Goal: Navigation & Orientation: Find specific page/section

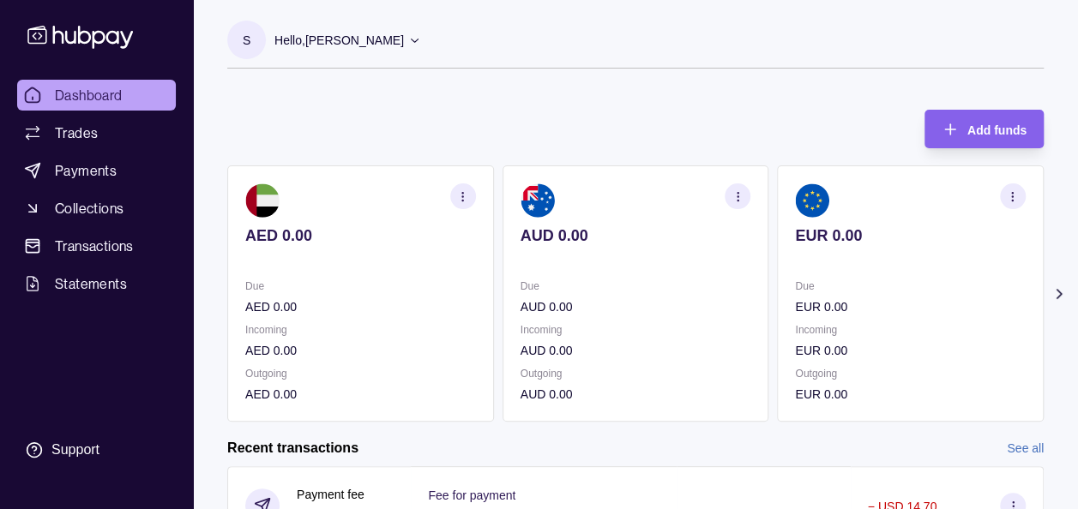
click at [1056, 298] on icon at bounding box center [1058, 294] width 17 height 17
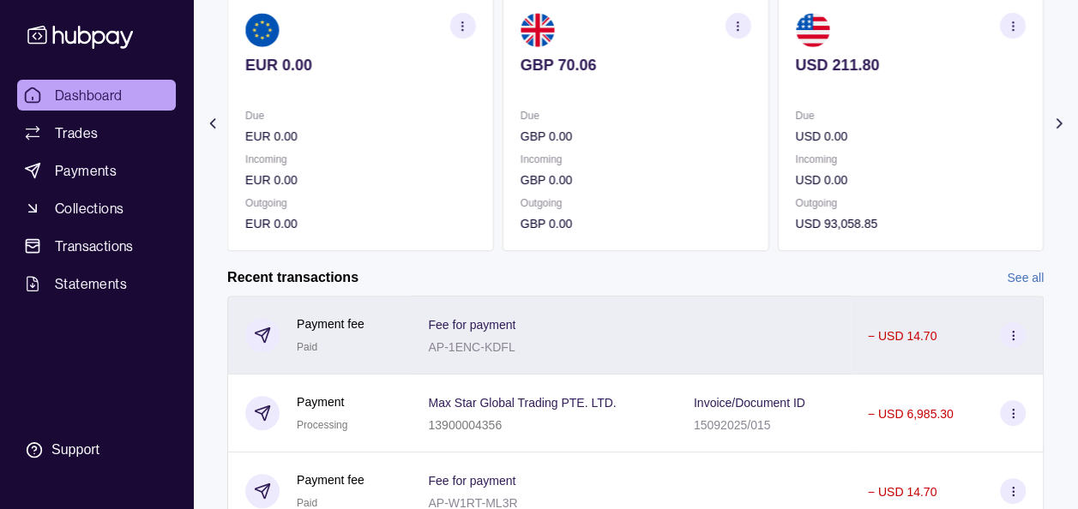
scroll to position [161, 0]
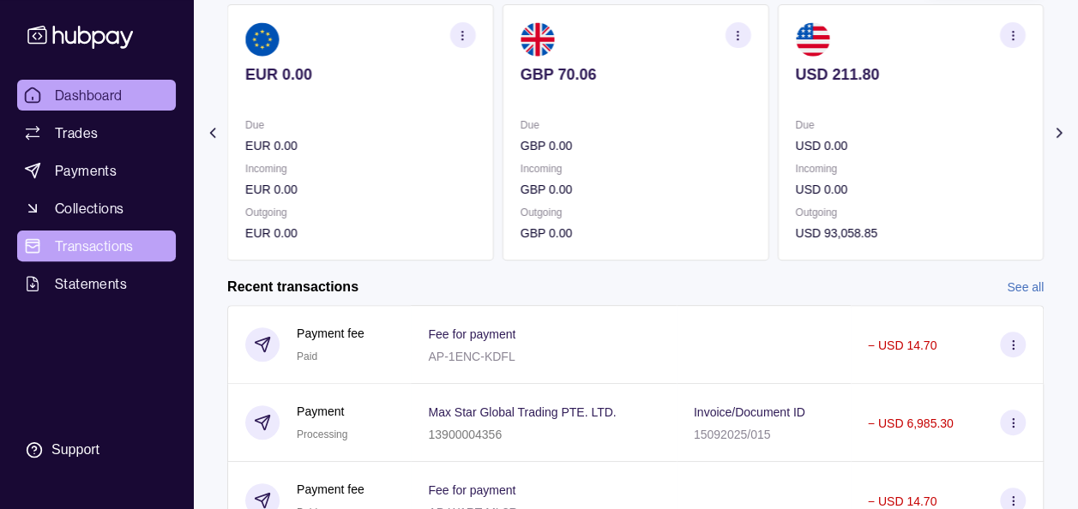
click at [94, 255] on span "Transactions" at bounding box center [94, 246] width 79 height 21
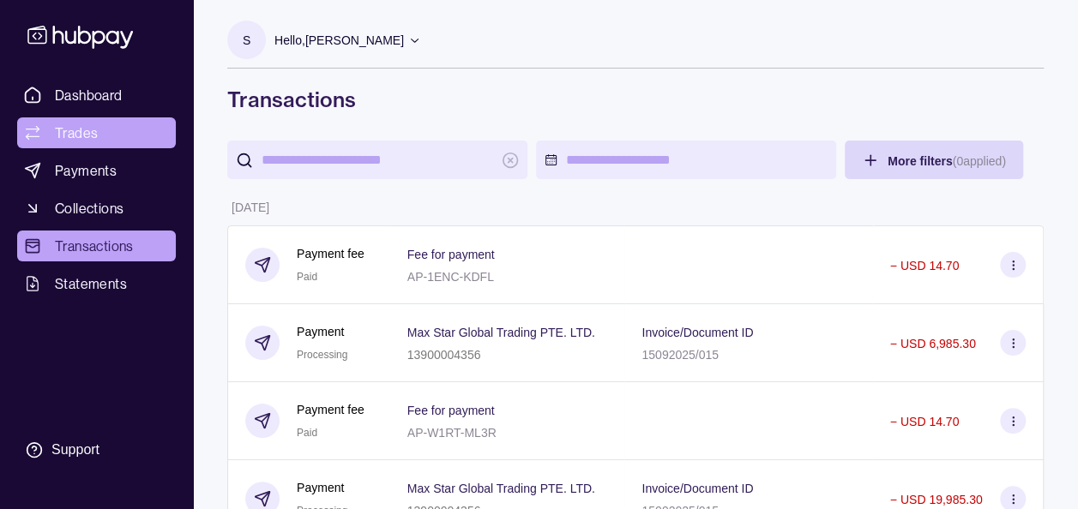
click at [51, 117] on link "Trades" at bounding box center [96, 132] width 159 height 31
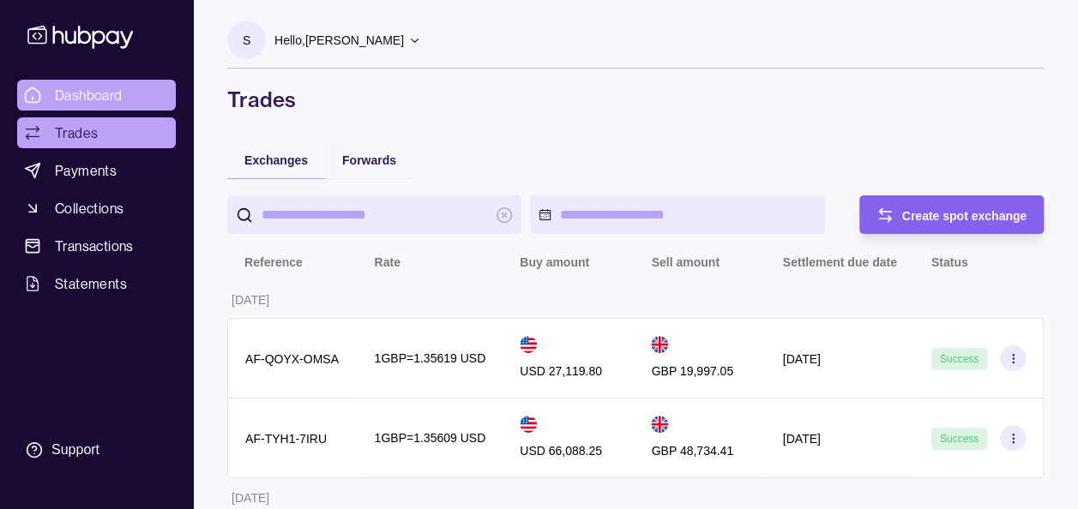
click at [122, 93] on span "Dashboard" at bounding box center [89, 95] width 68 height 21
